Goal: Information Seeking & Learning: Learn about a topic

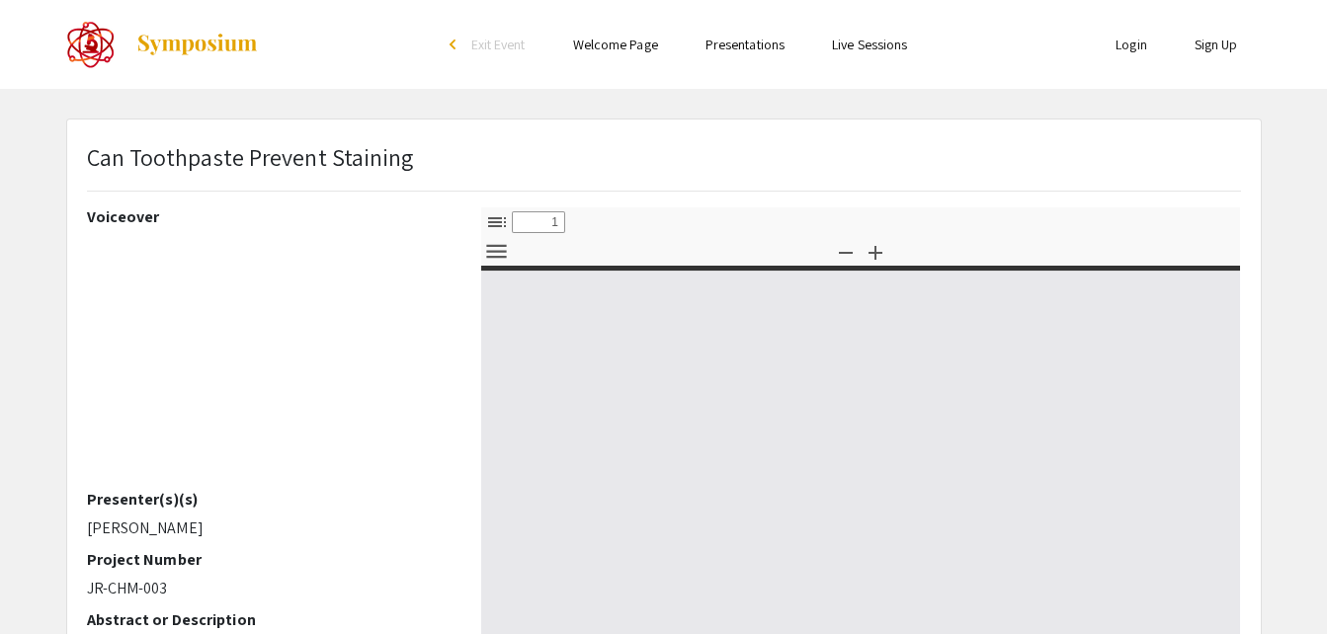
select select "custom"
type input "0"
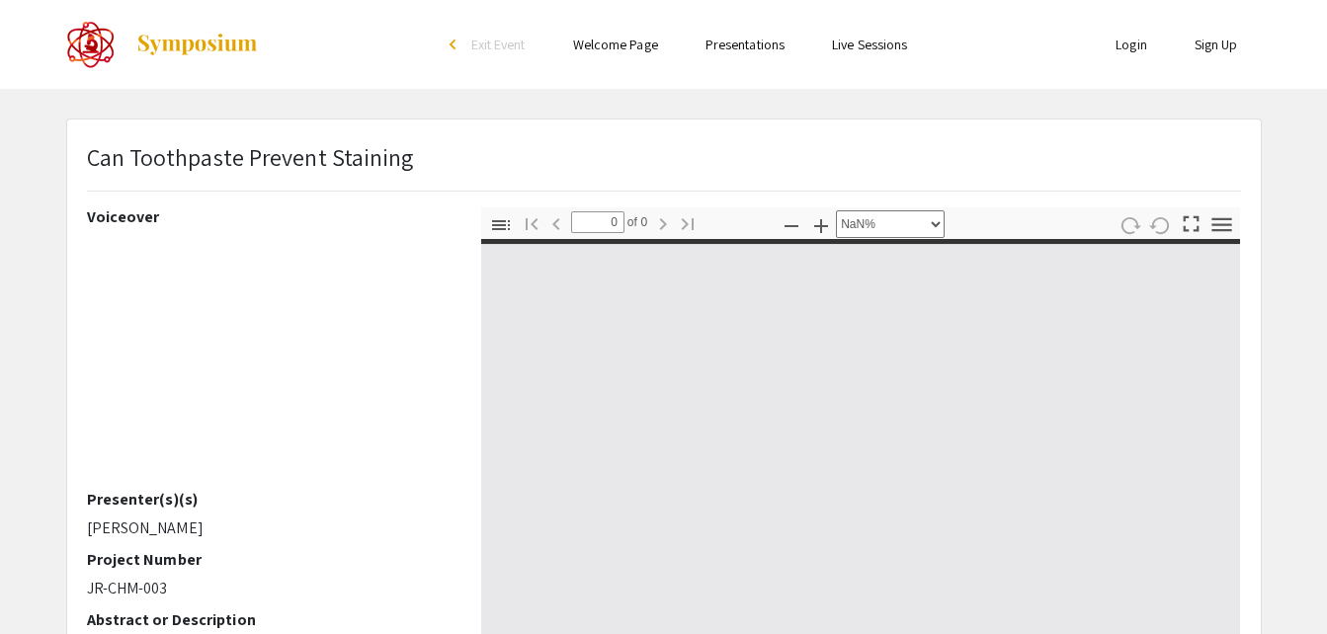
select select "auto"
type input "1"
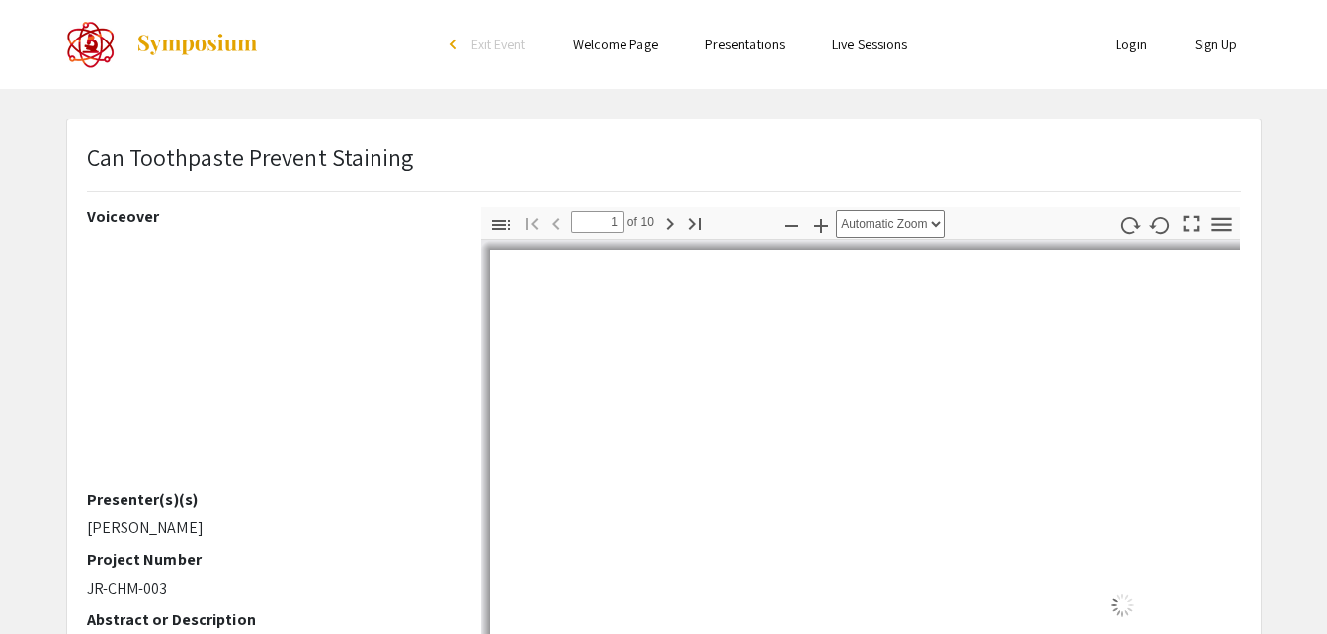
select select "auto"
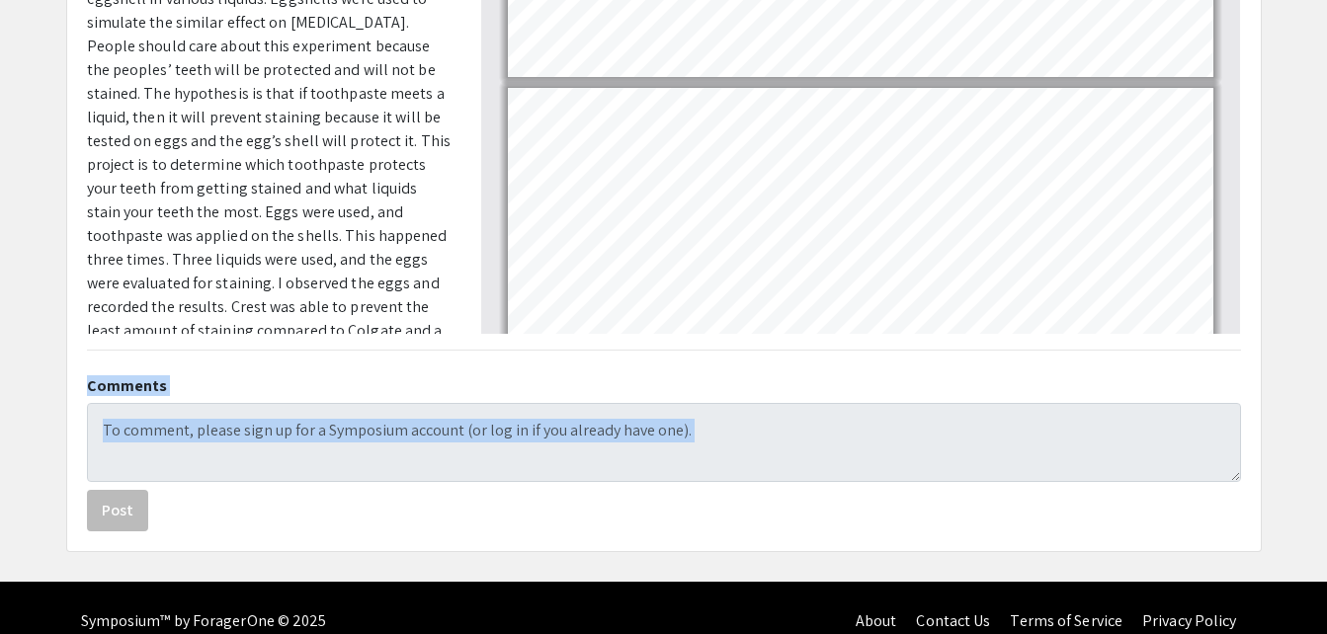
scroll to position [592, 0]
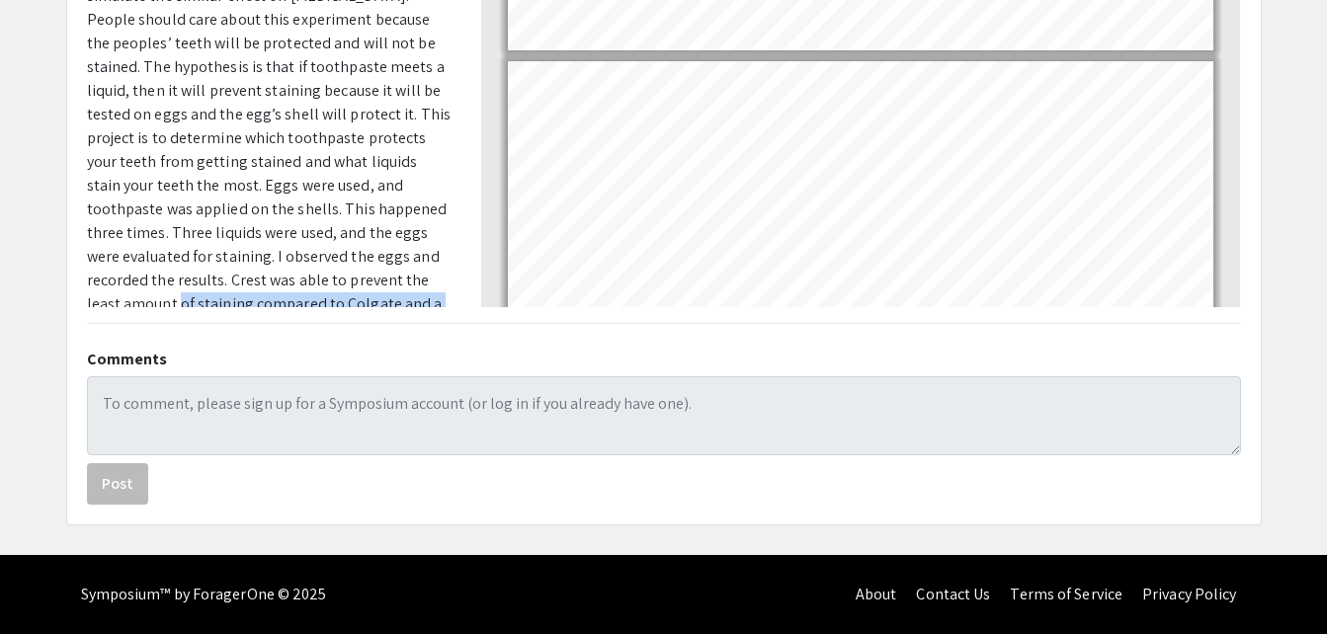
drag, startPoint x: 467, startPoint y: 523, endPoint x: 446, endPoint y: 278, distance: 245.9
click at [280, 362] on h2 "Comments" at bounding box center [664, 359] width 1154 height 19
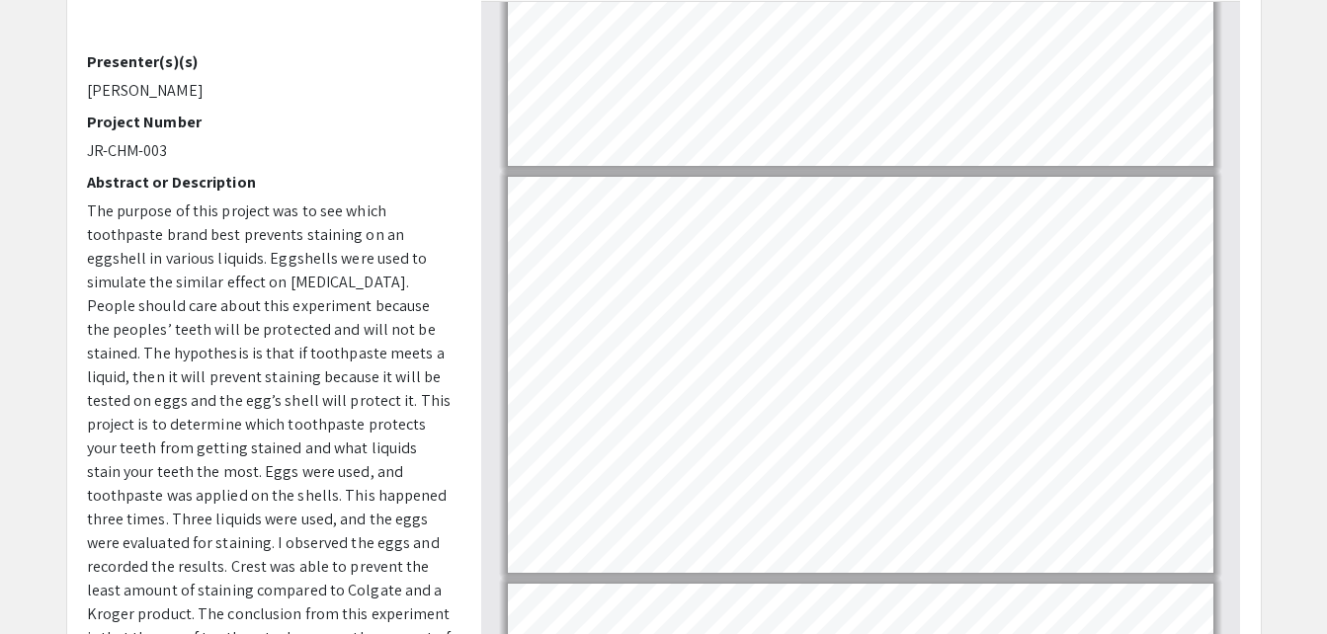
scroll to position [3026, 0]
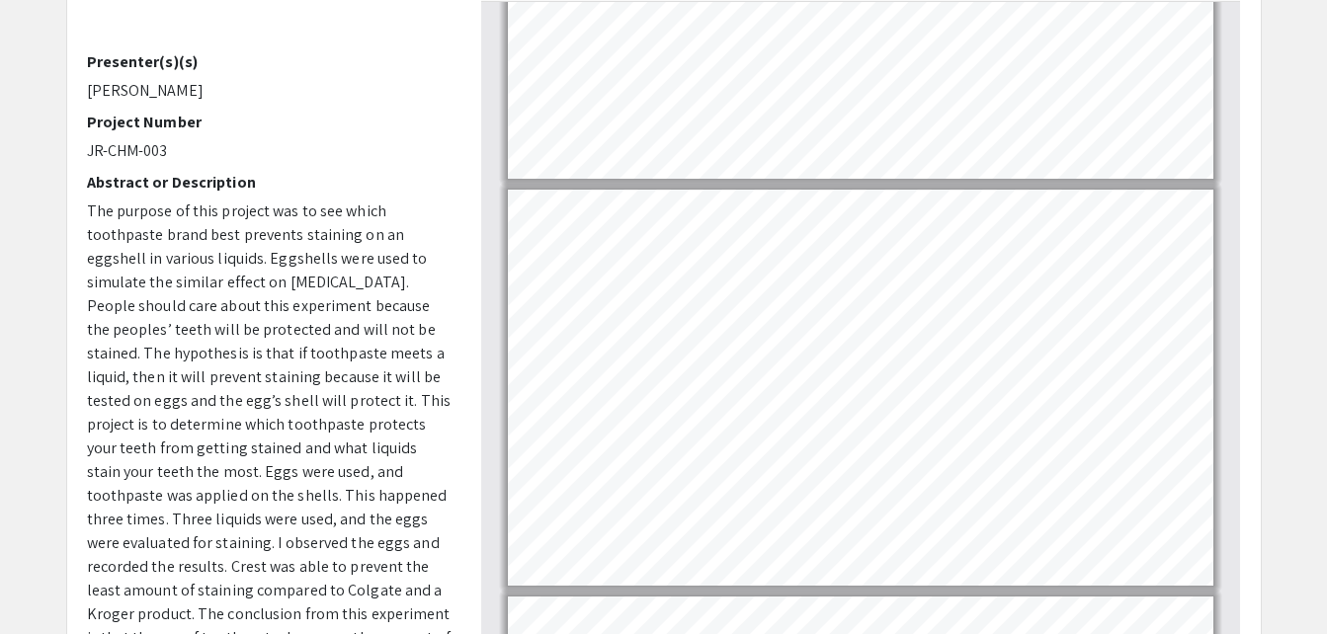
drag, startPoint x: 1207, startPoint y: 468, endPoint x: 1235, endPoint y: 483, distance: 31.4
click at [1235, 483] on div at bounding box center [861, 331] width 760 height 659
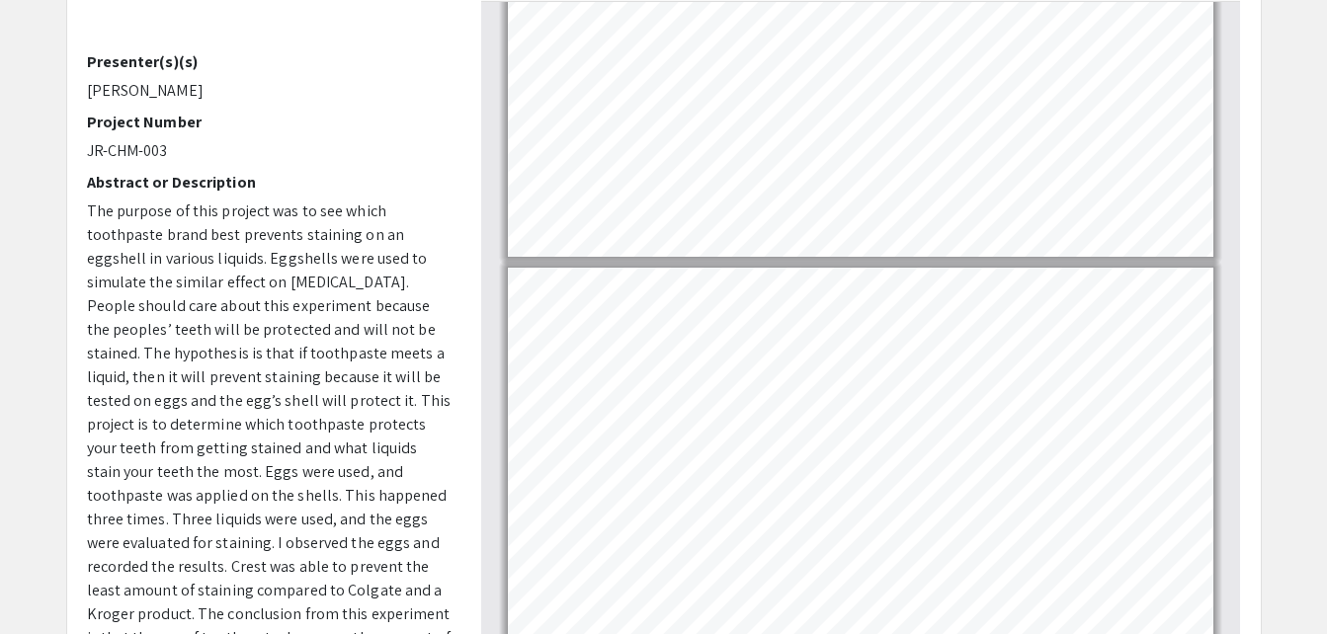
scroll to position [2997, 0]
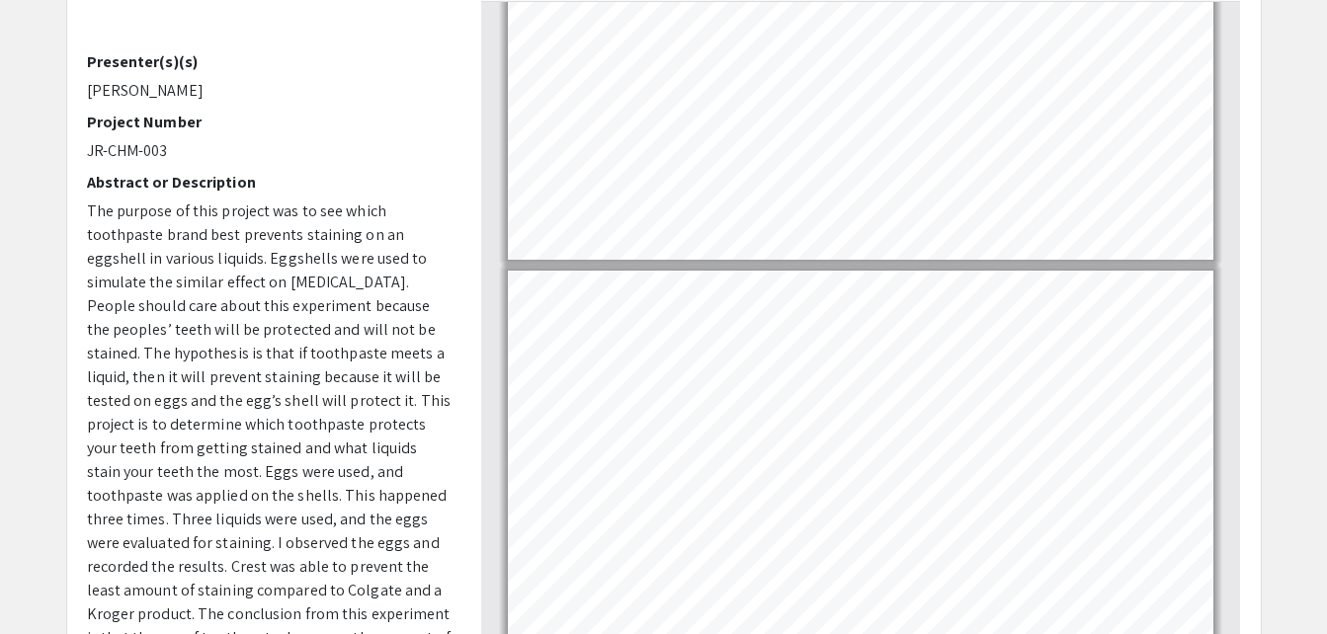
drag, startPoint x: 1223, startPoint y: 502, endPoint x: 1242, endPoint y: 581, distance: 81.2
click at [1242, 581] on div "Thumbnails Document Outline Attachments Layers Current Outline Item Toggle Side…" at bounding box center [860, 314] width 789 height 691
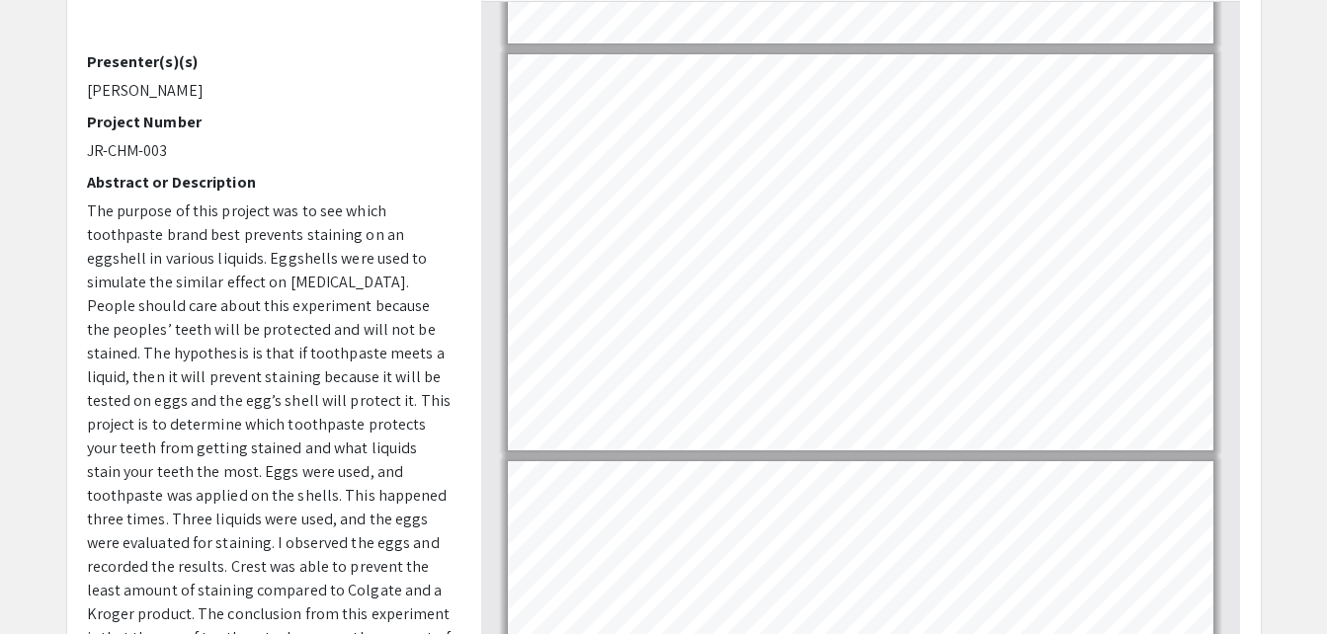
scroll to position [3419, 0]
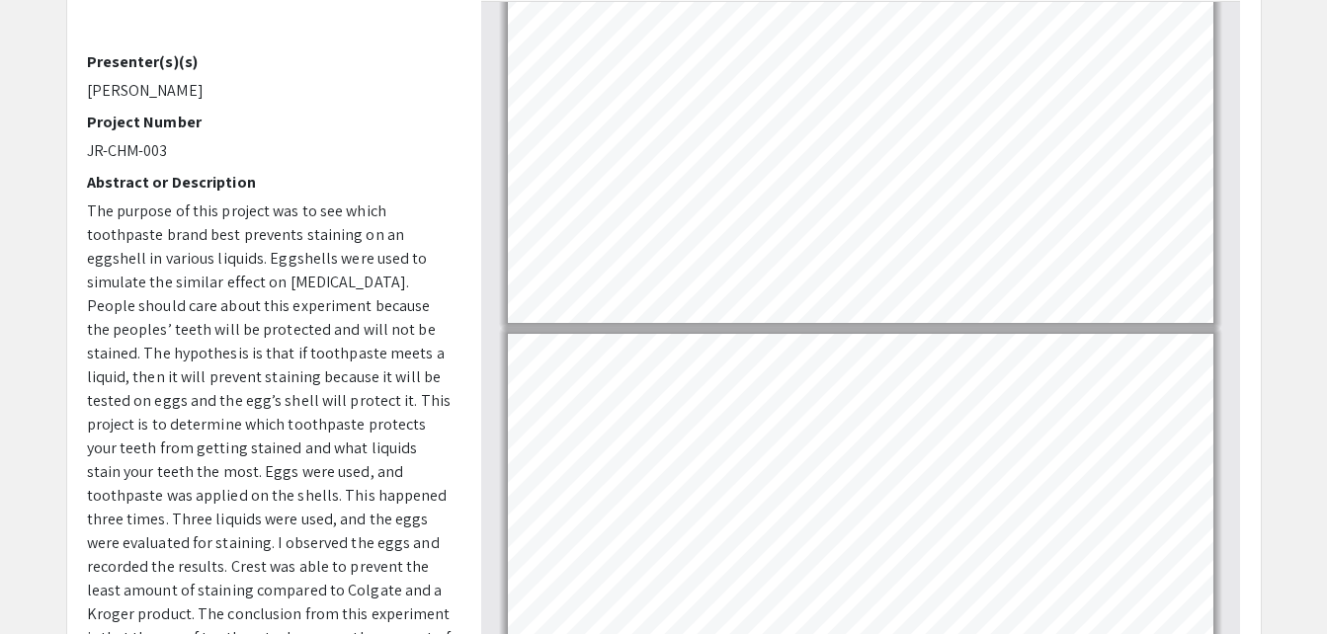
type input "7"
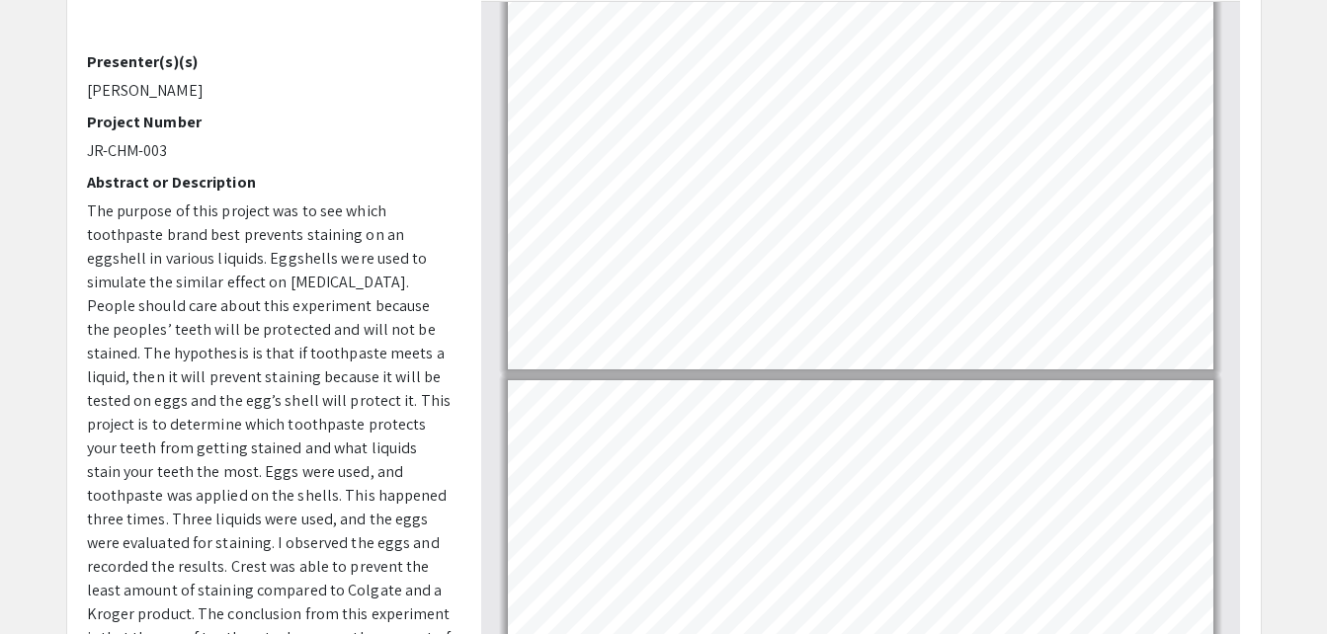
scroll to position [2435, 0]
